Goal: Check status: Check status

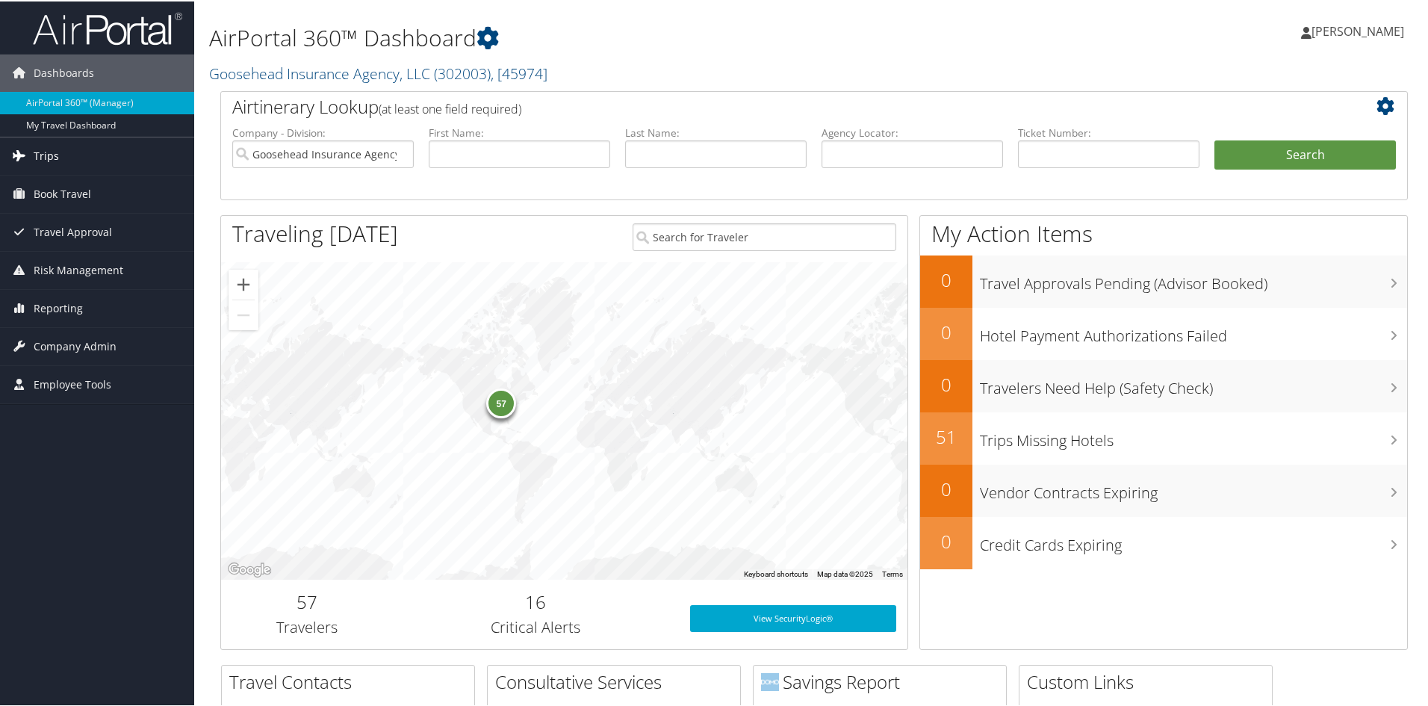
click at [66, 157] on link "Trips" at bounding box center [97, 154] width 194 height 37
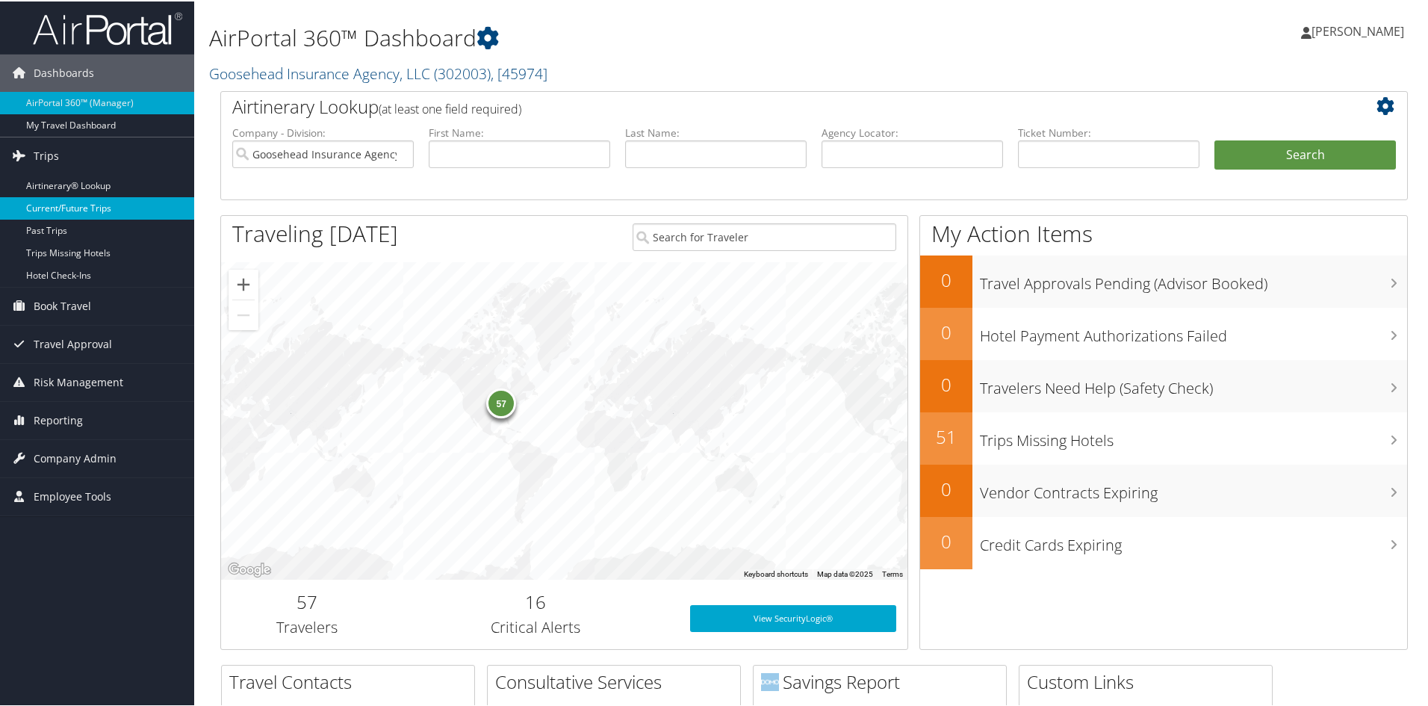
click at [57, 208] on link "Current/Future Trips" at bounding box center [97, 207] width 194 height 22
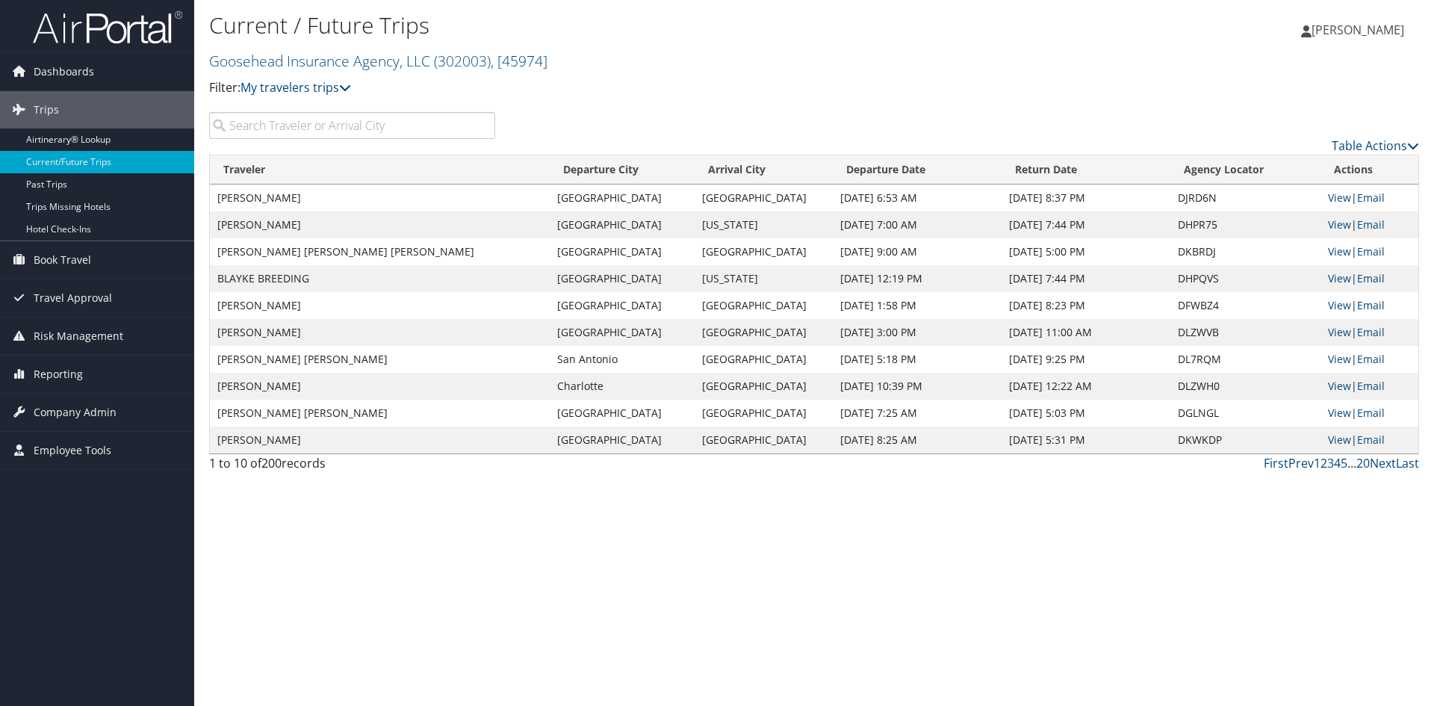
click at [421, 127] on input "search" at bounding box center [352, 125] width 286 height 27
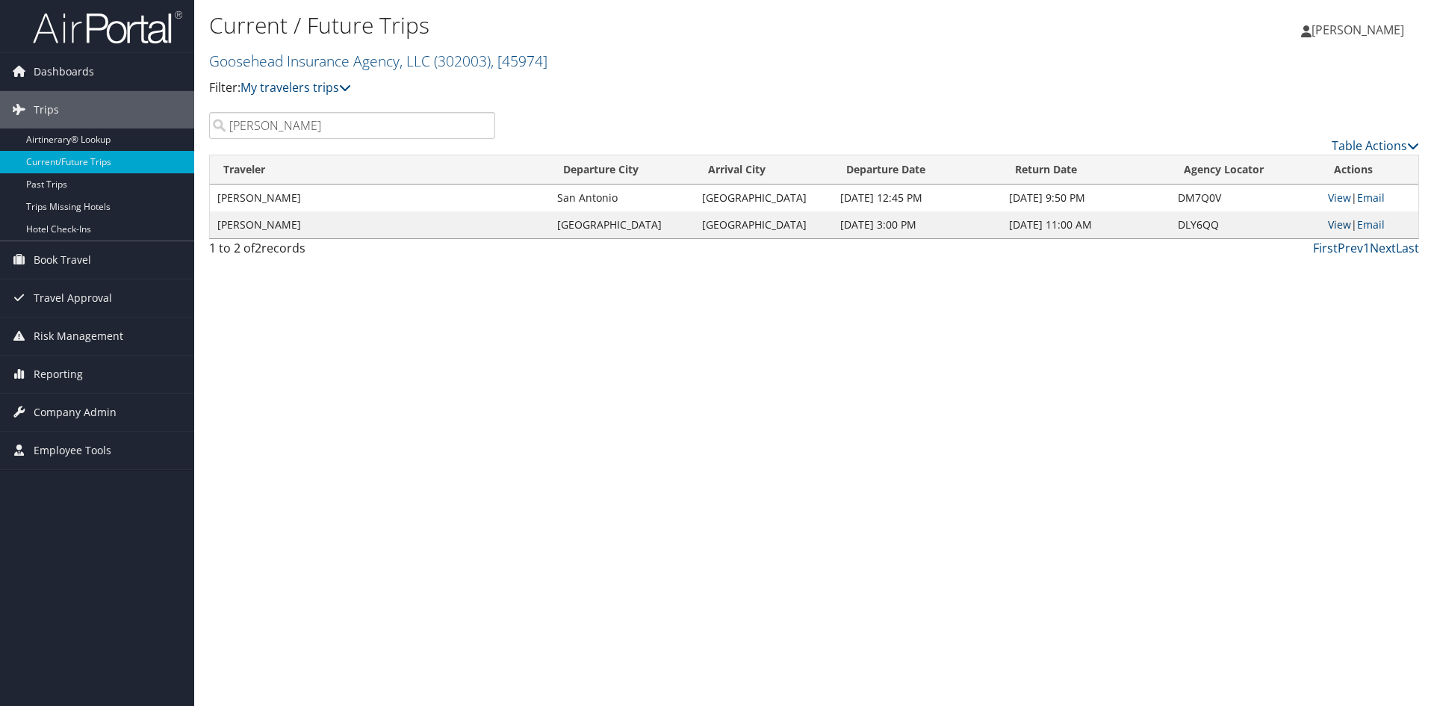
click at [1330, 225] on link "View" at bounding box center [1338, 224] width 23 height 14
click at [101, 260] on link "Book Travel" at bounding box center [97, 259] width 194 height 37
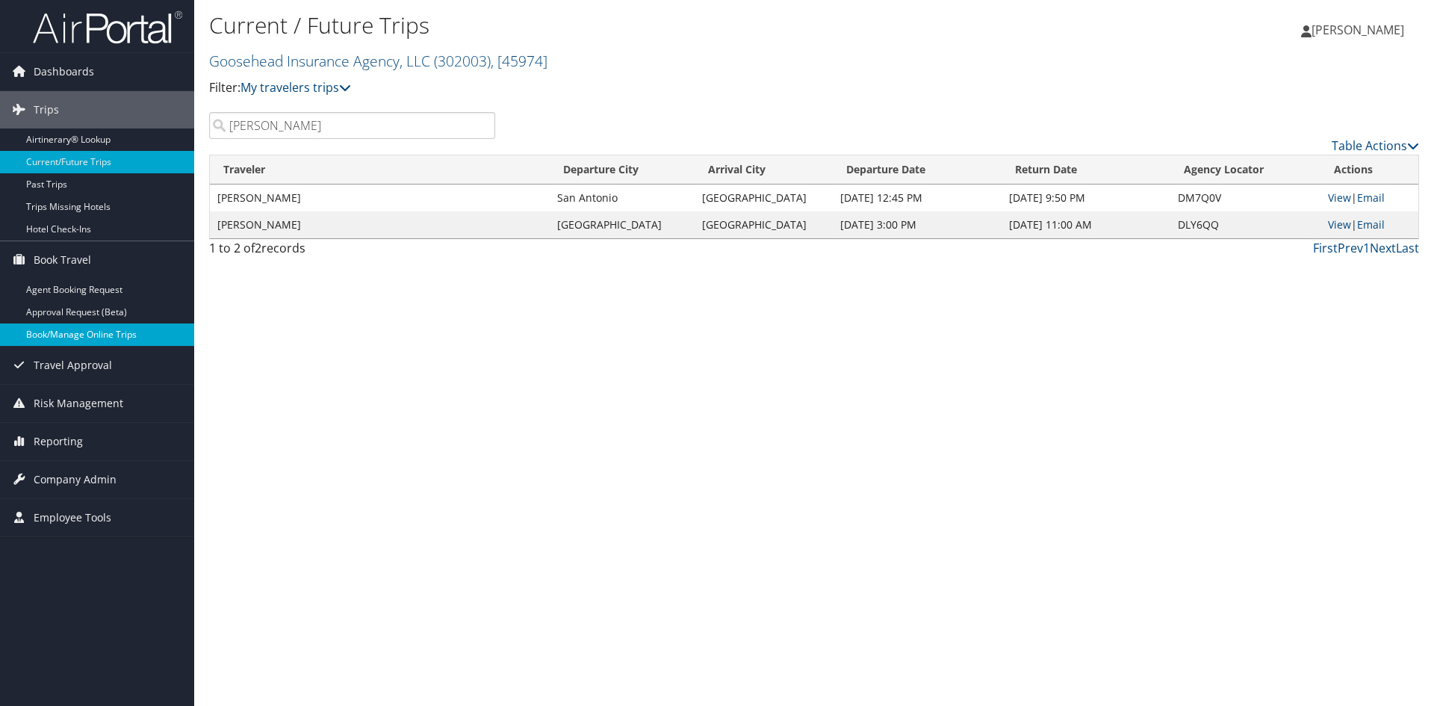
click at [80, 337] on link "Book/Manage Online Trips" at bounding box center [97, 334] width 194 height 22
click at [338, 130] on input "sanders" at bounding box center [352, 125] width 286 height 27
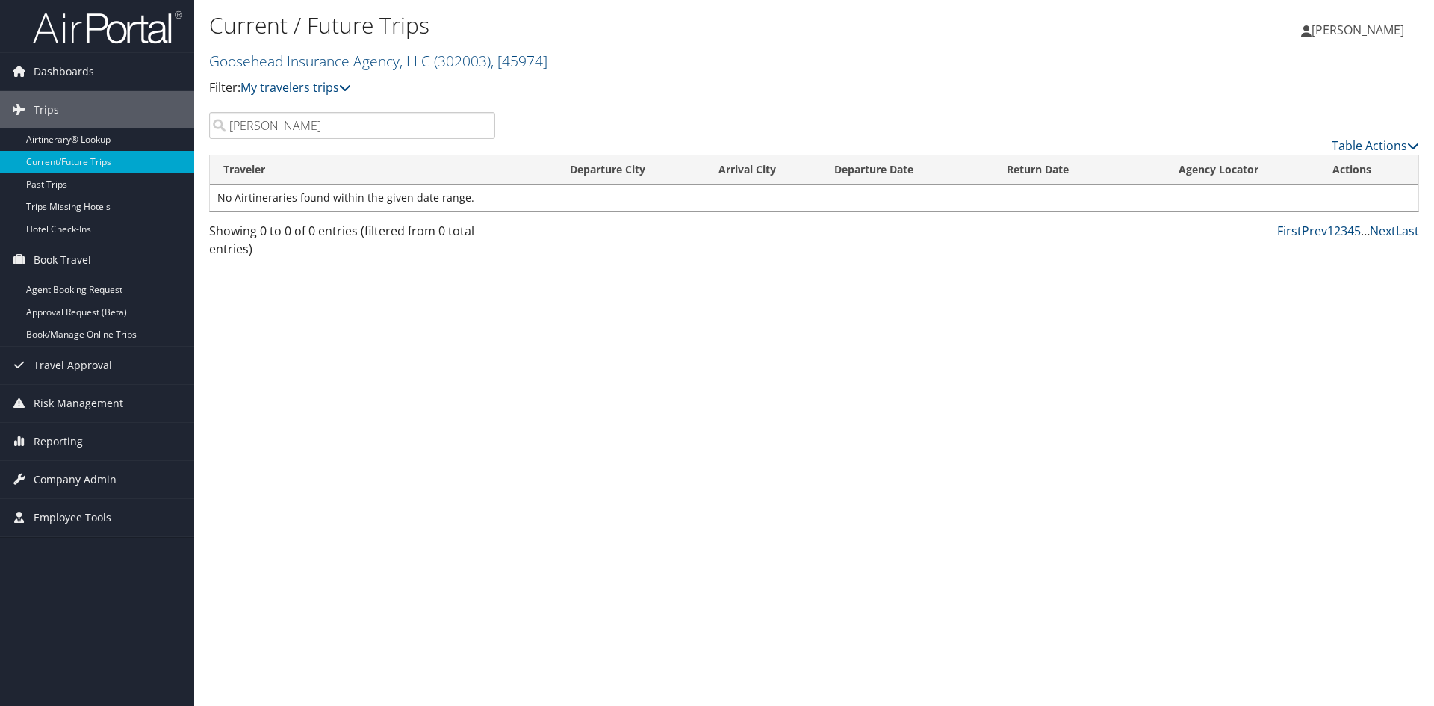
click at [343, 136] on input "danielle" at bounding box center [352, 125] width 286 height 27
type input "richardson"
drag, startPoint x: 483, startPoint y: 125, endPoint x: 608, endPoint y: 105, distance: 126.4
click at [483, 125] on input "richardson" at bounding box center [352, 125] width 286 height 27
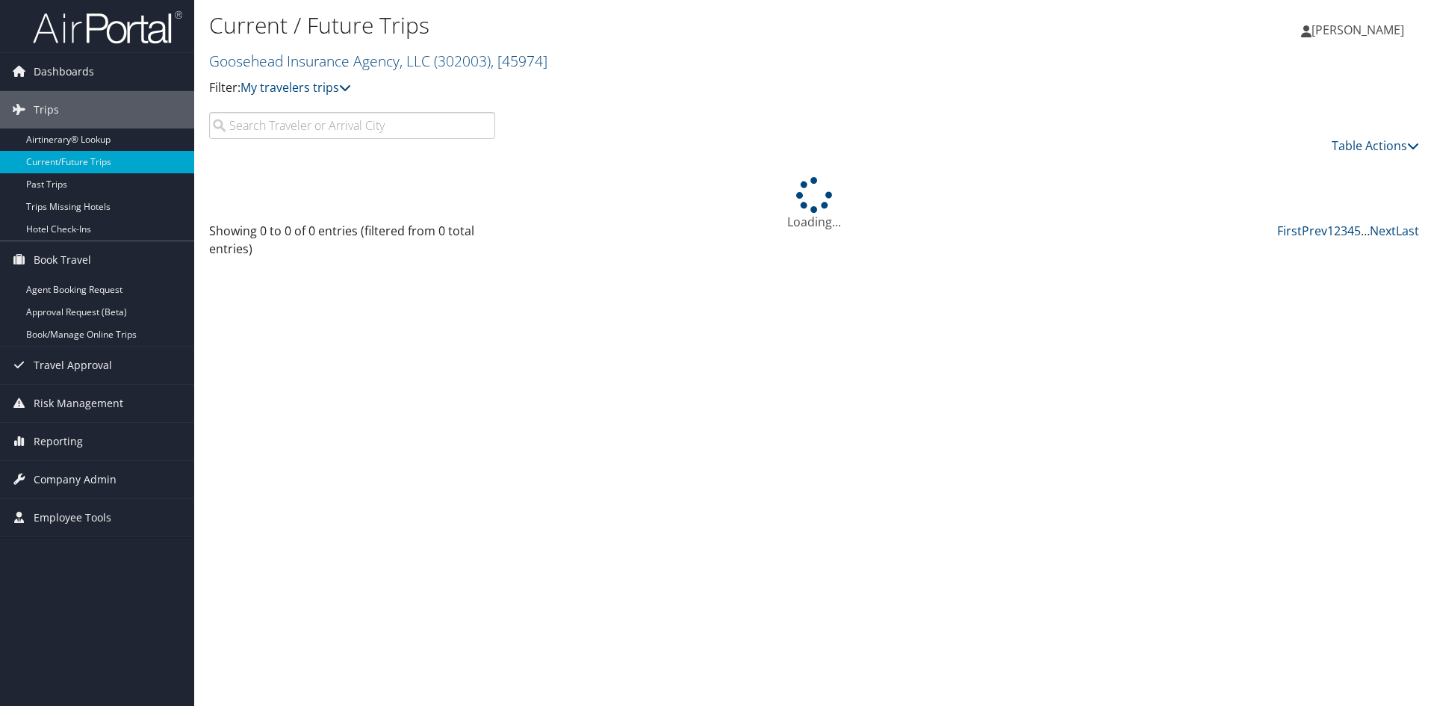
click at [666, 100] on div "Current / Future Trips Goosehead Insurance Agency, LLC ( 302003 ) , [ 45974 ] G…" at bounding box center [612, 59] width 806 height 105
